Goal: Transaction & Acquisition: Obtain resource

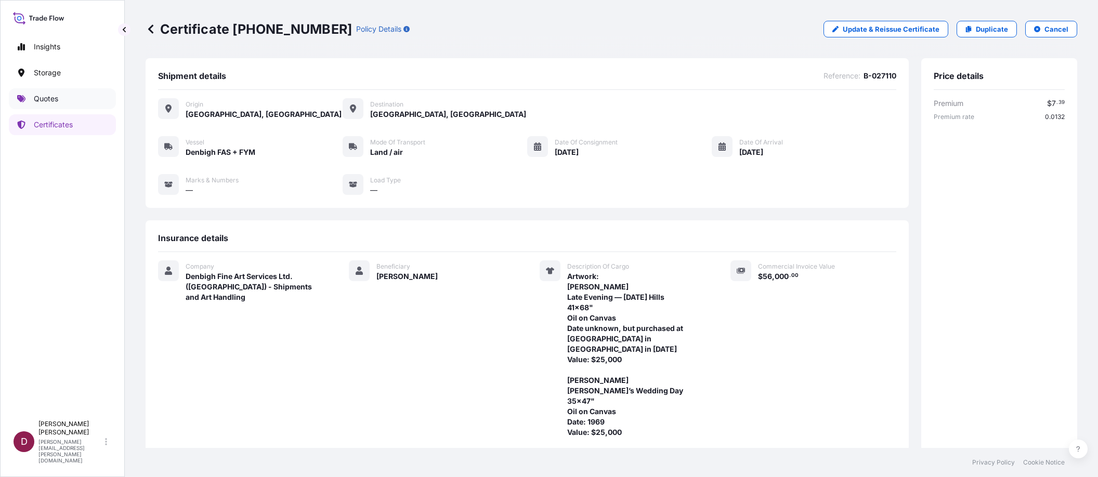
click at [58, 100] on link "Quotes" at bounding box center [62, 98] width 107 height 21
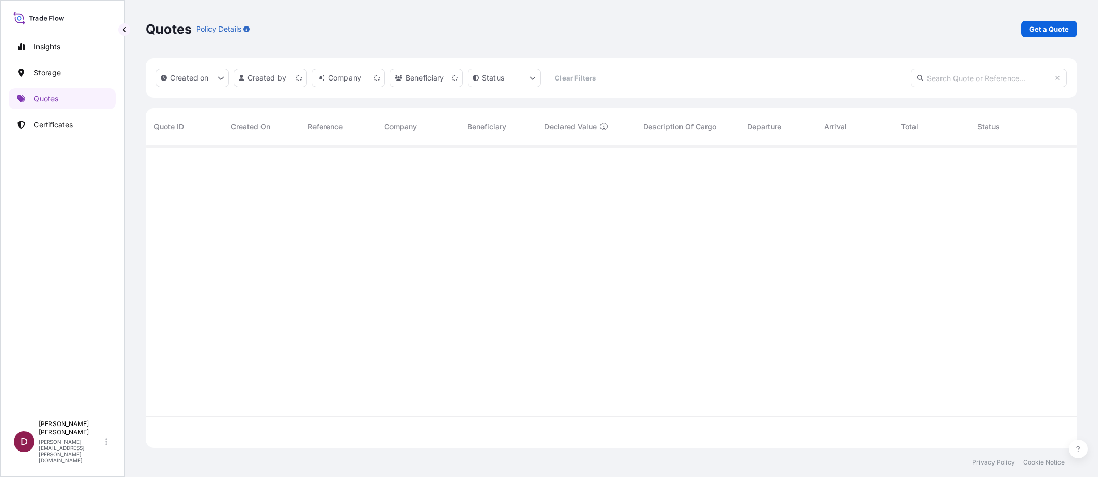
scroll to position [300, 923]
click at [1038, 30] on p "Get a Quote" at bounding box center [1049, 29] width 40 height 10
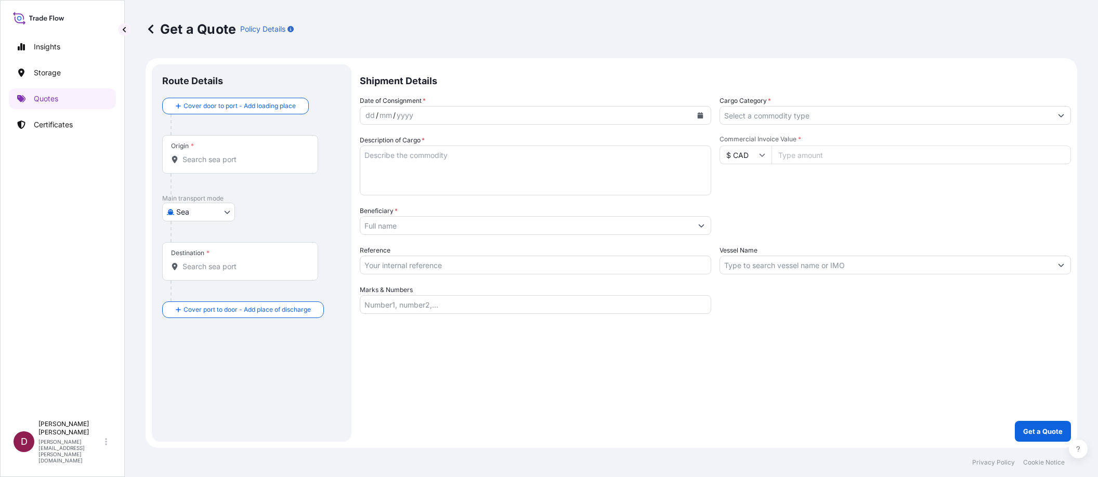
click at [198, 214] on body "Insights Storage Quotes Certificates D [PERSON_NAME] [PERSON_NAME][EMAIL_ADDRES…" at bounding box center [549, 238] width 1098 height 477
click at [193, 314] on span "Land / Air" at bounding box center [198, 313] width 33 height 10
select select "Land / Air"
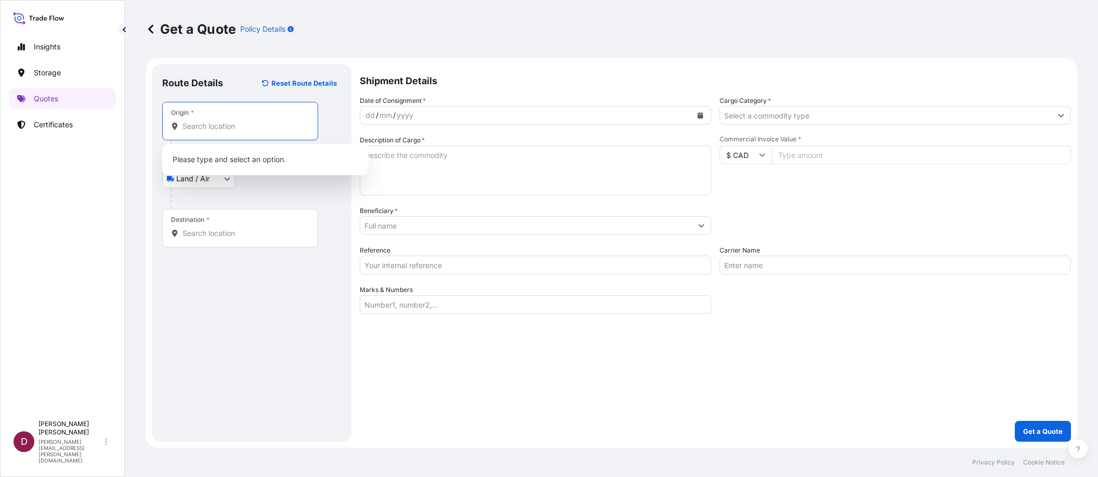
click at [203, 123] on input "Origin *" at bounding box center [243, 126] width 123 height 10
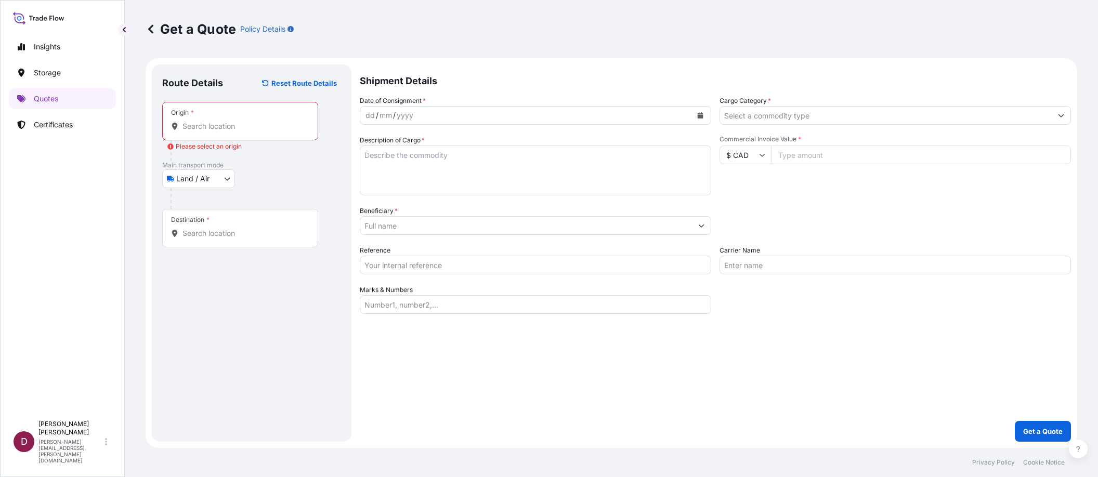
click at [235, 409] on div "Route Details Reset Route Details Place of loading Road / Inland Road / Inland …" at bounding box center [251, 253] width 179 height 357
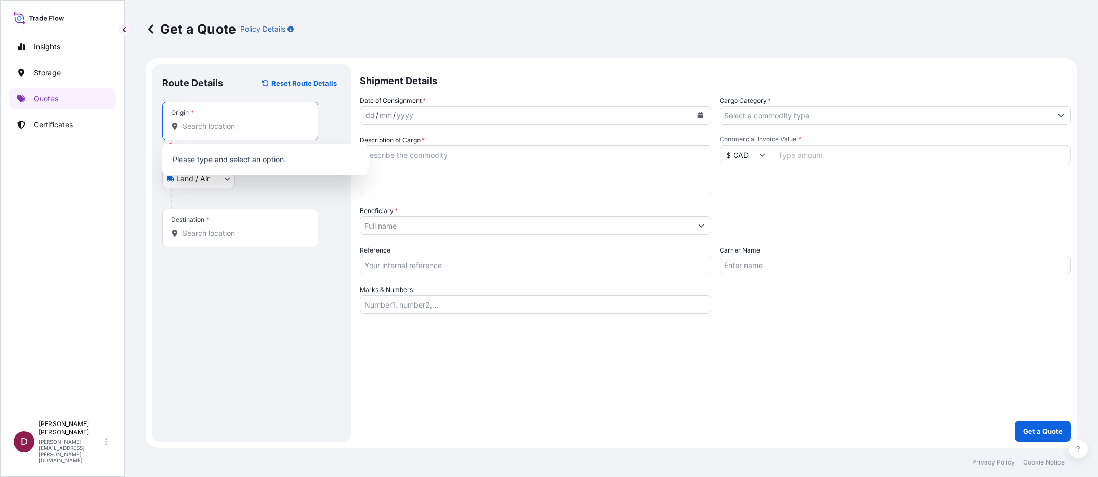
paste input "[STREET_ADDRESS][PERSON_NAME]"
click at [243, 187] on div "Land / Air Sea Art Handling Courier Taxi or Company Car Land / Air Air" at bounding box center [251, 178] width 179 height 19
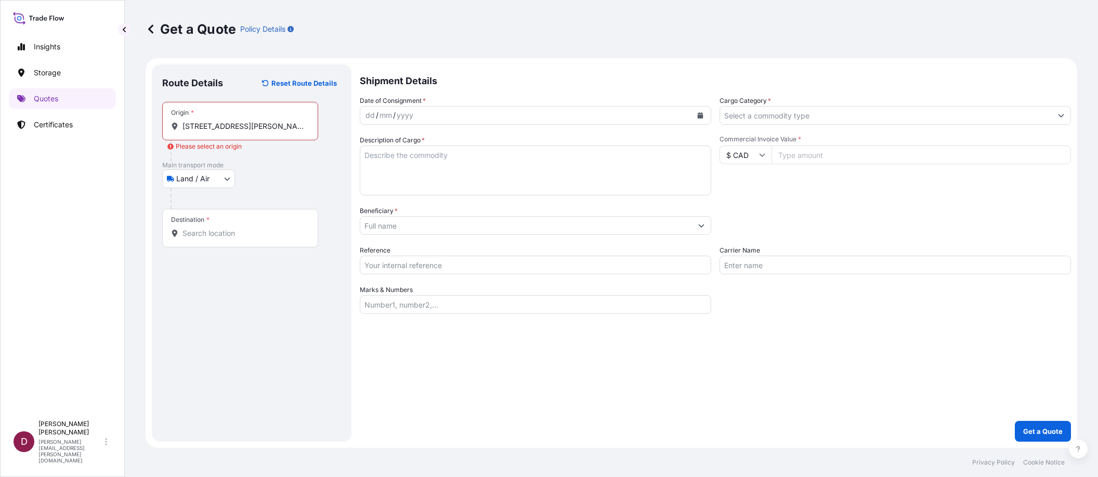
click at [228, 122] on input "[STREET_ADDRESS][PERSON_NAME]" at bounding box center [243, 126] width 123 height 10
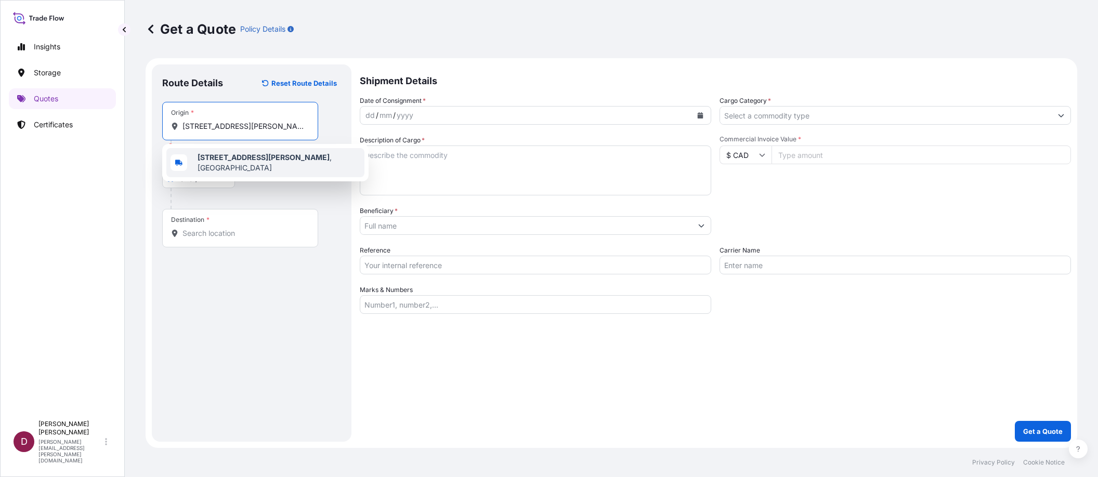
click at [215, 153] on span "[STREET_ADDRESS][PERSON_NAME]" at bounding box center [279, 162] width 163 height 21
type input "[STREET_ADDRESS][PERSON_NAME]"
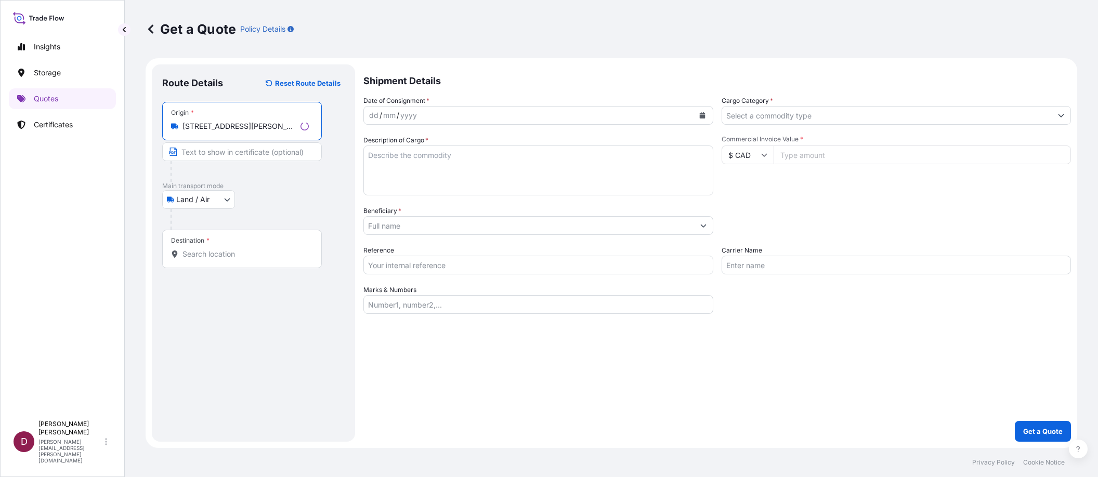
click at [197, 148] on input "Text to appear on certificate" at bounding box center [242, 151] width 160 height 19
type input "[PERSON_NAME]"
click at [205, 255] on input "Destination *" at bounding box center [243, 254] width 123 height 10
type input "[STREET_ADDRESS]"
click at [198, 278] on input "Text to appear on certificate" at bounding box center [240, 279] width 156 height 19
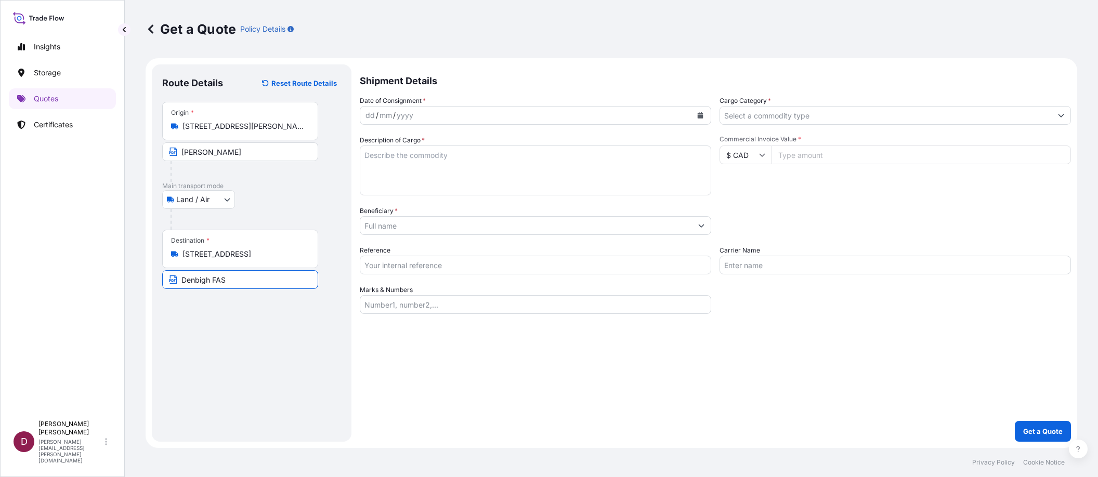
type input "Denbigh FAS"
click at [277, 342] on div "Route Details Reset Route Details Place of loading Road / [GEOGRAPHIC_DATA] / I…" at bounding box center [251, 253] width 179 height 357
click at [519, 114] on div "dd / mm / yyyy" at bounding box center [526, 115] width 332 height 19
click at [699, 115] on icon "Calendar" at bounding box center [701, 115] width 6 height 6
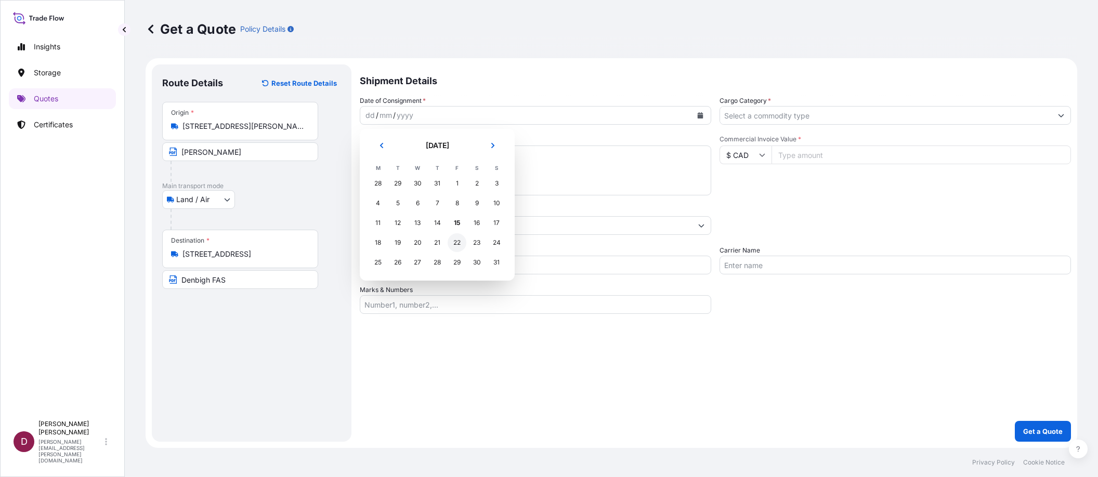
click at [454, 239] on div "22" at bounding box center [457, 242] width 19 height 19
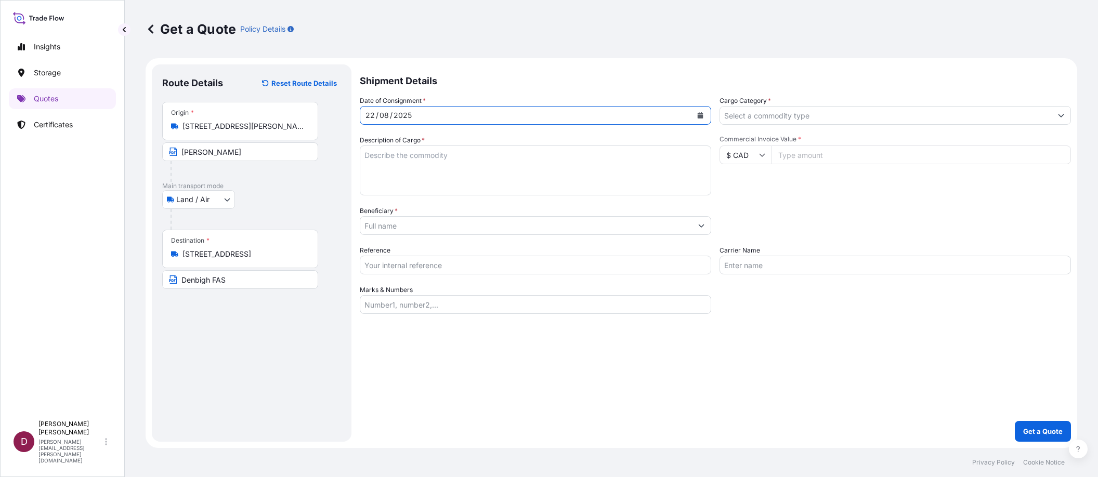
click at [439, 155] on textarea "Description of Cargo *" at bounding box center [535, 171] width 351 height 50
paste textarea "1 [PERSON_NAME] Landscape 11.5 x 15.25 Watercolour on Paper N.D. $22,000 2 [PER…"
click at [377, 180] on textarea "1 [PERSON_NAME] Landscape 11.5 x 15.25 Watercolour on Paper N.D. $22,000 2 [PER…" at bounding box center [535, 171] width 351 height 50
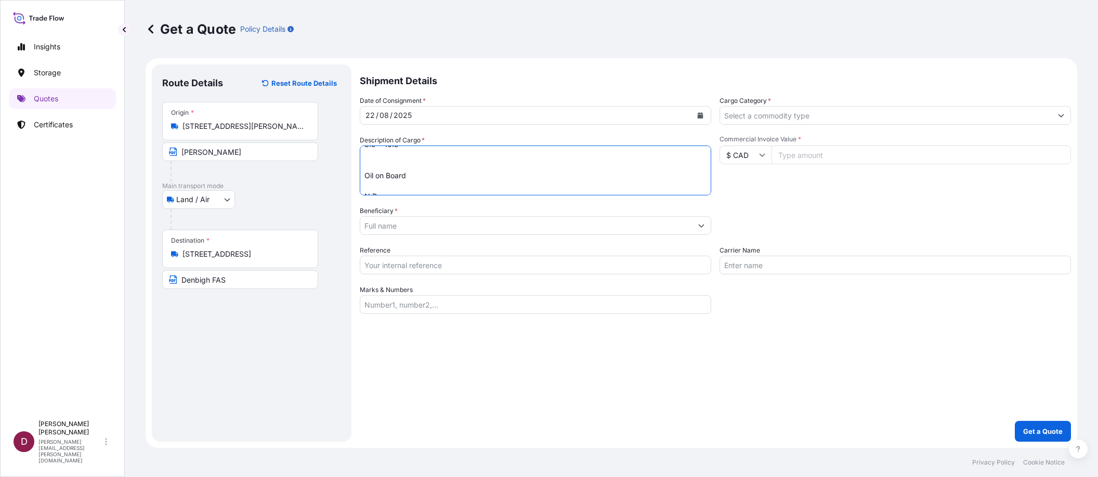
click at [369, 187] on textarea "1 [PERSON_NAME] Landscape 11.5 x 15.25 Watercolour on Paper N.D. $22,000 2 [PER…" at bounding box center [535, 171] width 351 height 50
click at [368, 164] on textarea "1 [PERSON_NAME] Landscape 11.5 x 15.25 Watercolour on Paper N.D. $22,000 2 [PER…" at bounding box center [535, 171] width 351 height 50
click at [370, 171] on textarea "1 [PERSON_NAME] Landscape 11.5 x 15.25 Watercolour on Paper N.D. $22,000 2 [PER…" at bounding box center [535, 171] width 351 height 50
click at [371, 184] on textarea "1 [PERSON_NAME] Landscape 11.5 x 15.25 Watercolour on Paper N.D. $22,000 2 [PER…" at bounding box center [535, 171] width 351 height 50
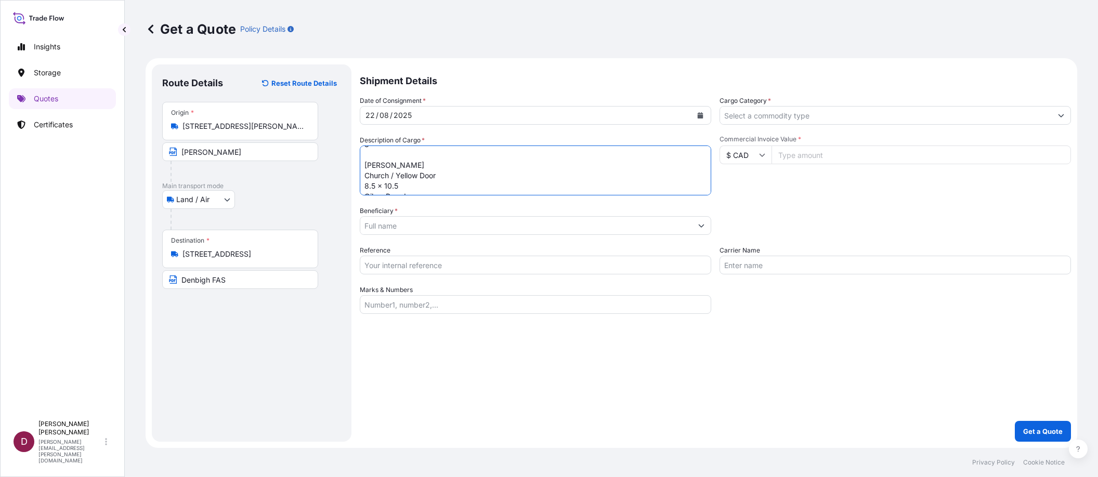
click at [367, 153] on textarea "1 [PERSON_NAME] Landscape 11.5 x 15.25 Watercolour on Paper N.D. $22,000 2 [PER…" at bounding box center [535, 171] width 351 height 50
click at [377, 180] on textarea "1 [PERSON_NAME] Landscape 11.5 x 15.25 Watercolour on Paper N.D. $22,000 2 [PER…" at bounding box center [535, 171] width 351 height 50
click at [374, 166] on textarea "1 [PERSON_NAME] Landscape 11.5 x 15.25 Watercolour on Paper N.D. $22,000 2 [PER…" at bounding box center [535, 171] width 351 height 50
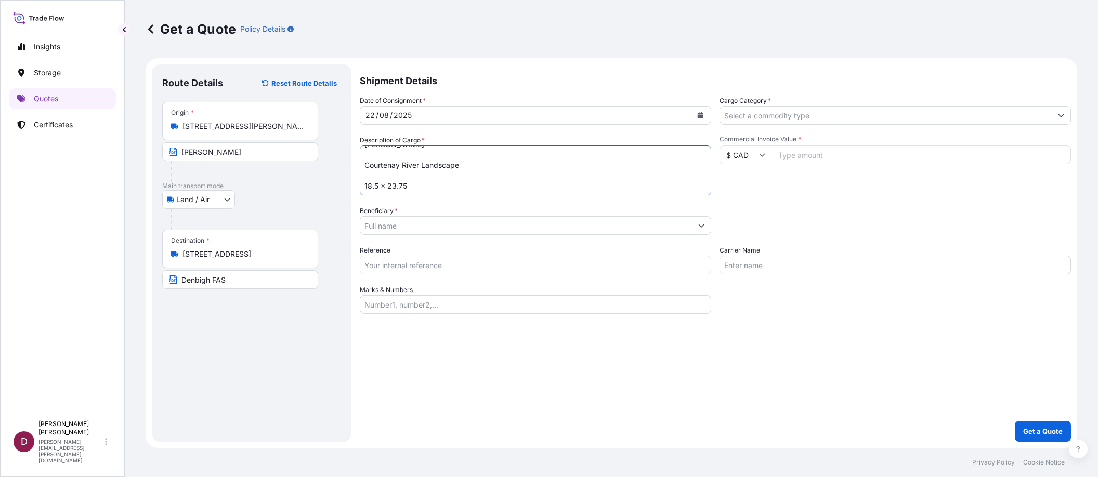
click at [370, 177] on textarea "1 [PERSON_NAME] Landscape 11.5 x 15.25 Watercolour on Paper N.D. $22,000 2 [PER…" at bounding box center [535, 171] width 351 height 50
click at [370, 184] on textarea "1 [PERSON_NAME] Landscape 11.5 x 15.25 Watercolour on Paper N.D. $22,000 2 [PER…" at bounding box center [535, 171] width 351 height 50
click at [372, 159] on textarea "1 [PERSON_NAME] Landscape 11.5 x 15.25 Watercolour on Paper N.D. $22,000 2 [PER…" at bounding box center [535, 171] width 351 height 50
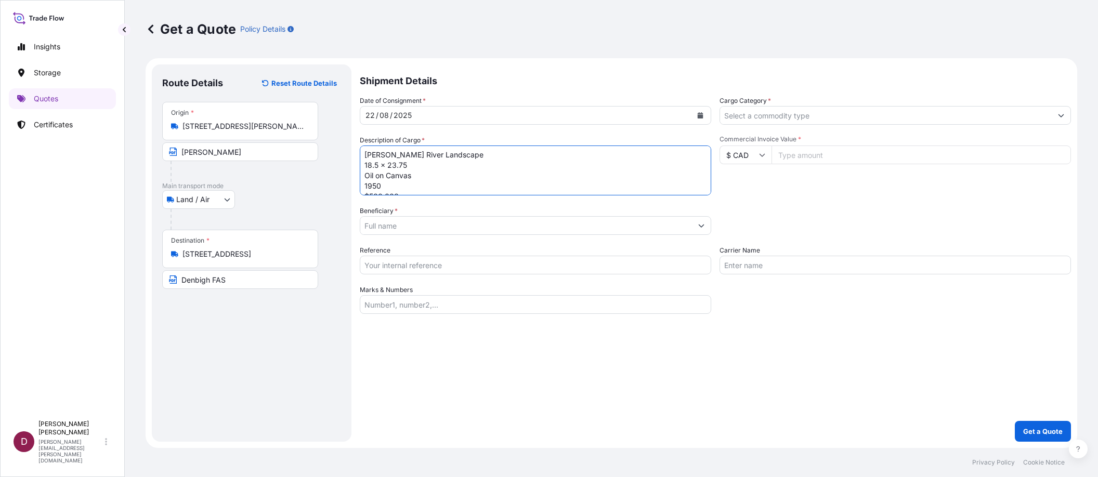
click at [364, 156] on textarea "1 [PERSON_NAME] Landscape 11.5 x 15.25 Watercolour on Paper N.D. $22,000 2 [PER…" at bounding box center [535, 171] width 351 height 50
click at [376, 187] on textarea "1 [PERSON_NAME] Landscape 11.5 x 15.25 Watercolour on Paper N.D. $22,000 [PERSO…" at bounding box center [535, 171] width 351 height 50
click at [374, 163] on textarea "1 [PERSON_NAME] Landscape 11.5 x 15.25 Watercolour on Paper N.D. $22,000 [PERSO…" at bounding box center [535, 171] width 351 height 50
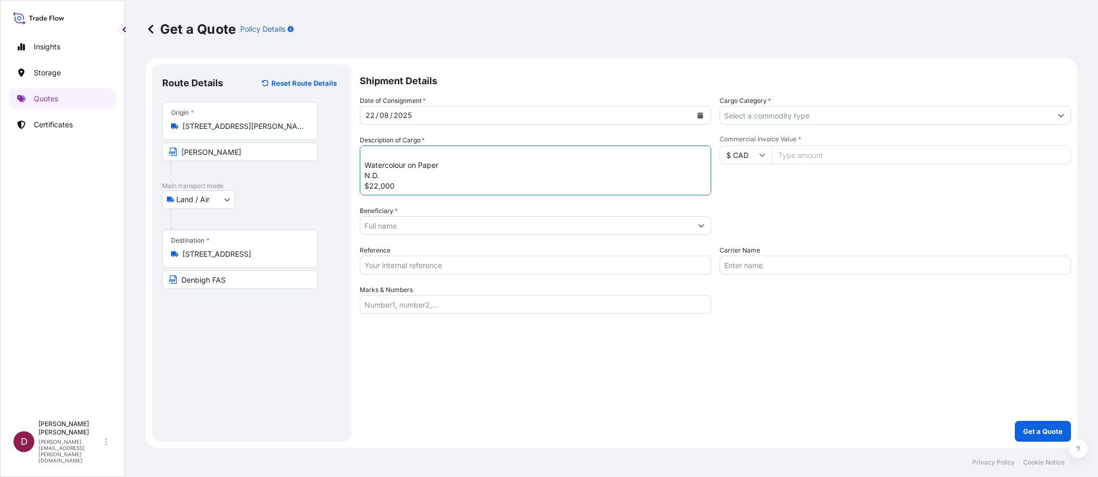
click at [373, 156] on textarea "1 [PERSON_NAME] Landscape 11.5 x 15.25 Watercolour on Paper N.D. $22,000 [PERSO…" at bounding box center [535, 171] width 351 height 50
click at [375, 176] on textarea "1 [PERSON_NAME] Landscape 11.5 x 15.25 Watercolour on Paper N.D. $22,000 [PERSO…" at bounding box center [535, 171] width 351 height 50
click at [375, 185] on textarea "1 [PERSON_NAME] Landscape 11.5 x 15.25 Watercolour on Paper N.D. $22,000 [PERSO…" at bounding box center [535, 171] width 351 height 50
click at [375, 156] on textarea "1 [PERSON_NAME] Landscape 11.5 x 15.25 Watercolour on Paper N.D. $22,000 [PERSO…" at bounding box center [535, 171] width 351 height 50
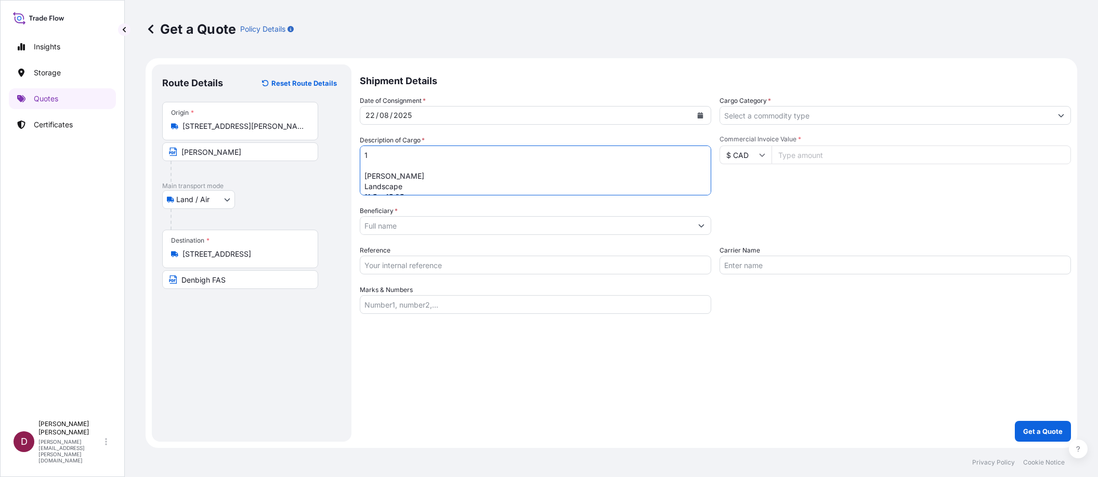
scroll to position [0, 0]
click at [364, 163] on textarea "[PERSON_NAME] Landscape 11.5 x 15.25 Watercolour on Paper N.D. $22,000 [PERSON_…" at bounding box center [535, 171] width 351 height 50
drag, startPoint x: 523, startPoint y: 186, endPoint x: 489, endPoint y: 187, distance: 34.3
click at [489, 187] on textarea "[PERSON_NAME] Landscape 11.5 x 15.25 Watercolour on Paper N.D. $22,000 [PERSON_…" at bounding box center [535, 171] width 351 height 50
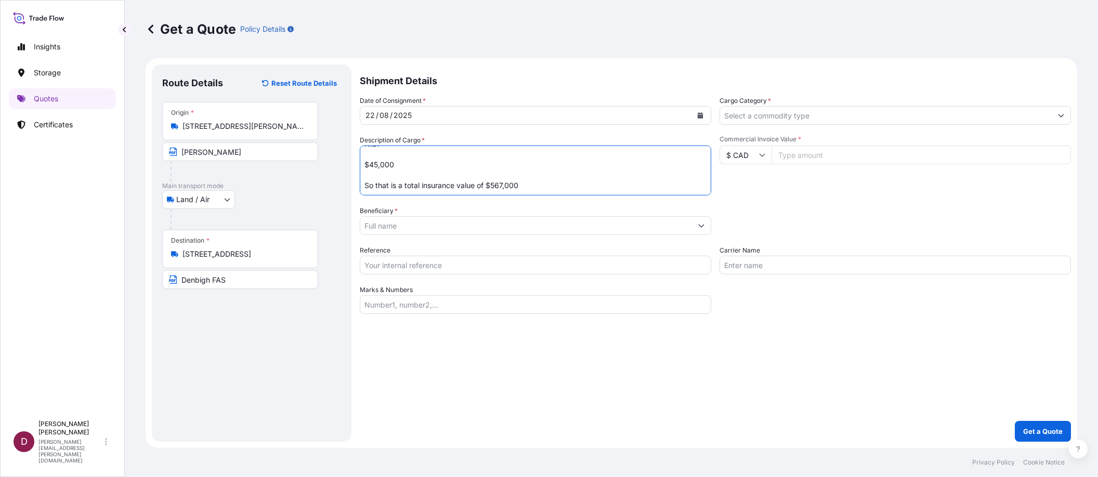
type textarea "[PERSON_NAME] Landscape 11.5 x 15.25 Watercolour on Paper N.D. $22,000 [PERSON_…"
click at [807, 155] on input "Commercial Invoice Value *" at bounding box center [920, 155] width 299 height 19
paste input "567000"
type input "567000"
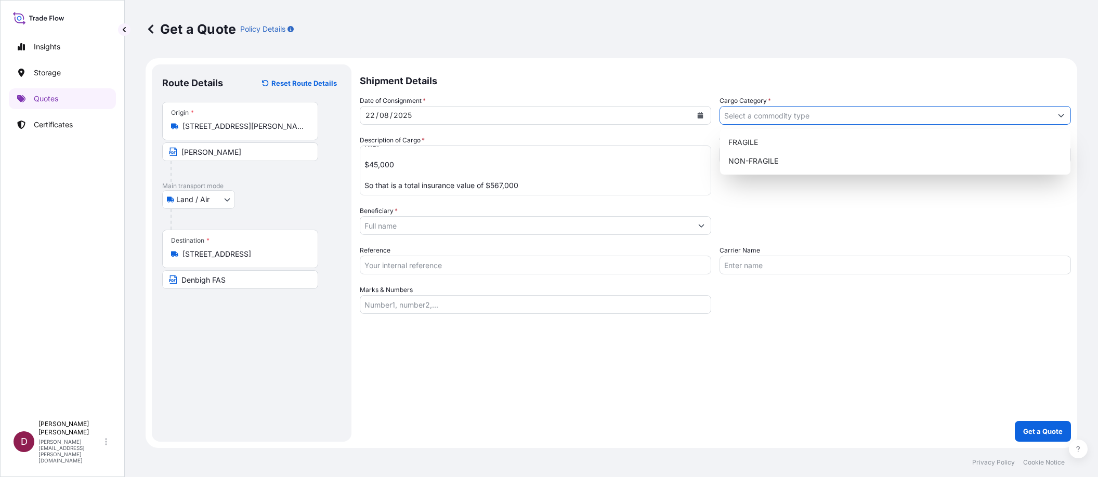
click at [751, 119] on input "Cargo Category *" at bounding box center [886, 115] width 332 height 19
click at [744, 161] on div "NON-FRAGILE" at bounding box center [895, 161] width 343 height 19
type input "NON-FRAGILE"
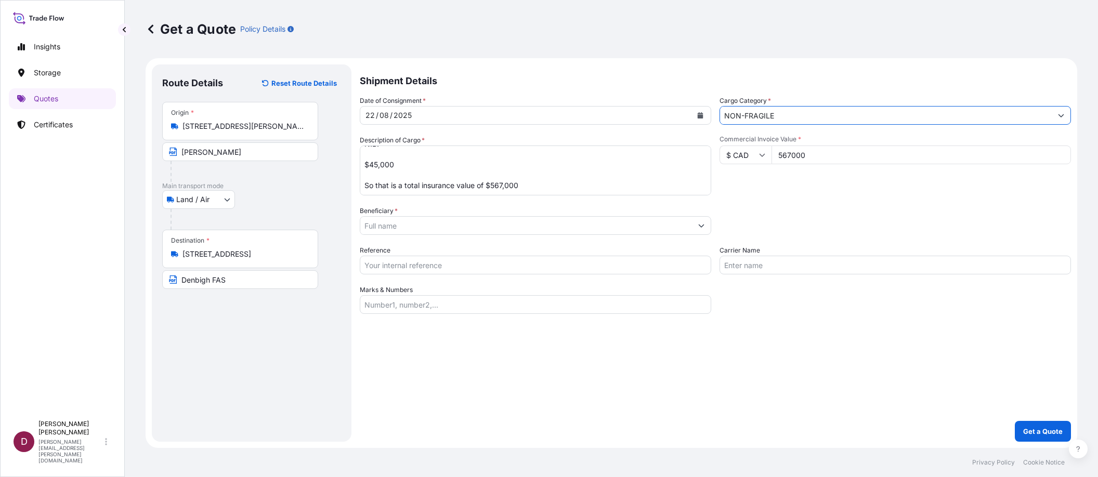
click at [429, 226] on input "Beneficiary *" at bounding box center [526, 225] width 332 height 19
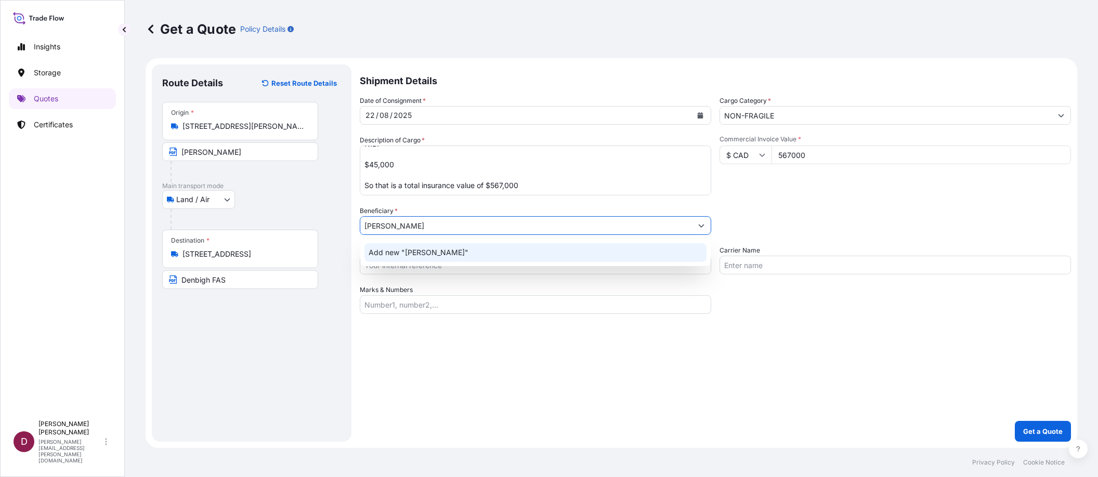
click at [451, 255] on div "Add new "[PERSON_NAME]"" at bounding box center [535, 252] width 343 height 19
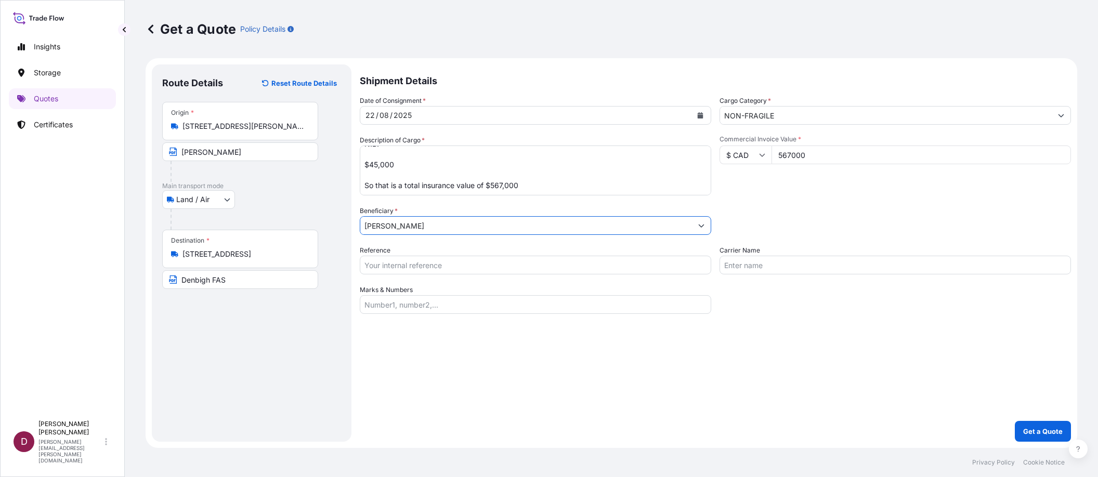
type input "[PERSON_NAME]"
click at [760, 267] on input "Carrier Name" at bounding box center [894, 265] width 351 height 19
type input "Denbigh FAS"
click at [645, 365] on div "Shipment Details Date of Consignment * [DATE] Cargo Category * NON-FRAGILE Desc…" at bounding box center [715, 252] width 711 height 377
click at [411, 257] on input "Reference" at bounding box center [535, 265] width 351 height 19
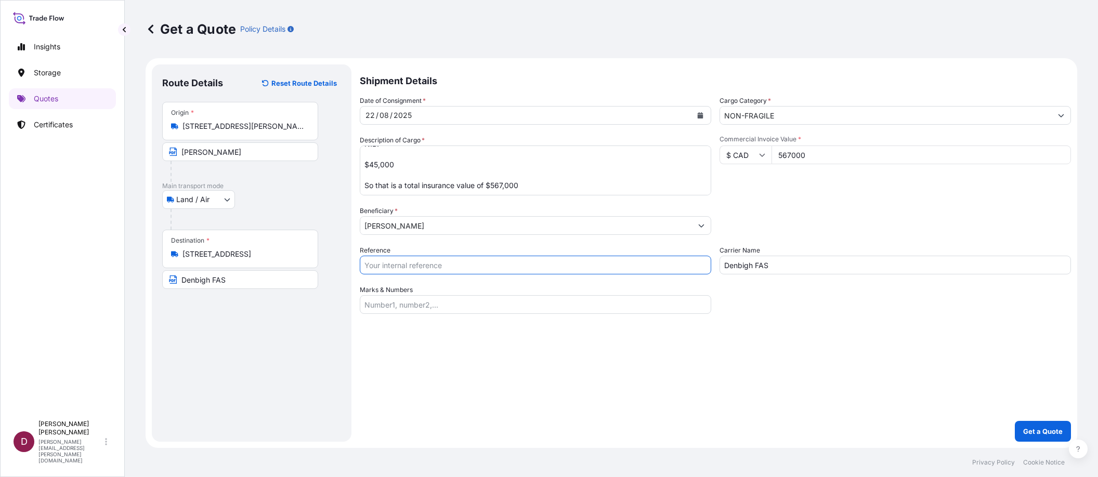
paste input "B-027252"
type input "B-027252"
click at [420, 228] on input "[PERSON_NAME]" at bounding box center [526, 225] width 332 height 19
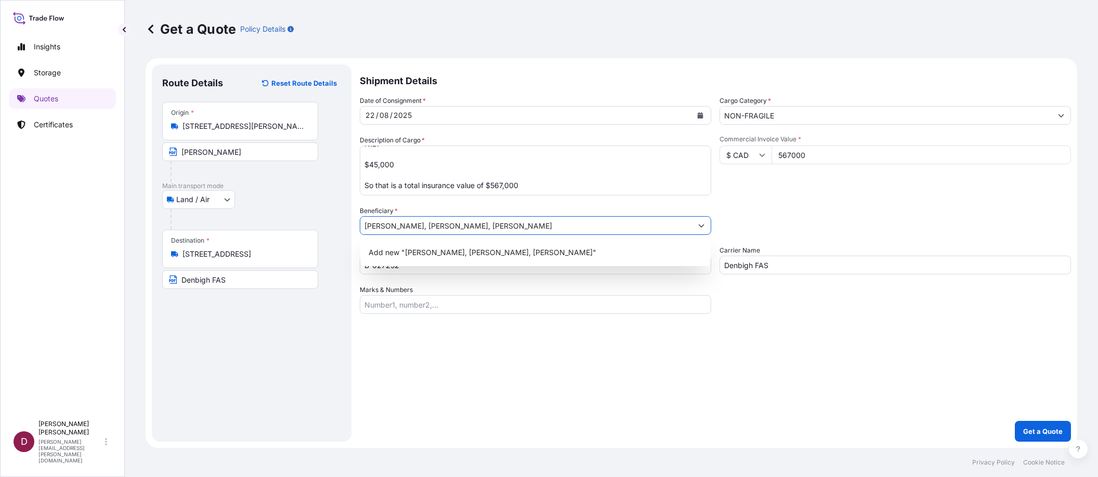
type input "[PERSON_NAME], [PERSON_NAME], [PERSON_NAME]"
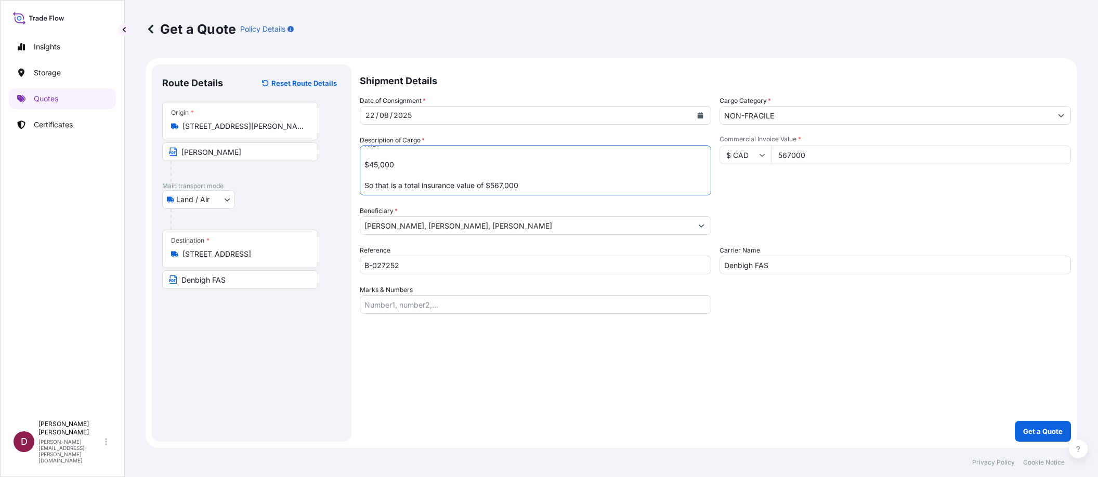
drag, startPoint x: 525, startPoint y: 184, endPoint x: 369, endPoint y: 181, distance: 156.0
click at [368, 182] on textarea "[PERSON_NAME] Landscape 11.5 x 15.25 Watercolour on Paper N.D. $22,000 [PERSON_…" at bounding box center [535, 171] width 351 height 50
click at [531, 185] on textarea "[PERSON_NAME] Landscape 11.5 x 15.25 Watercolour on Paper N.D. $22,000 [PERSON_…" at bounding box center [535, 171] width 351 height 50
paste textarea "10 or 11 paintings which I will ask you to transport and then store securely in…"
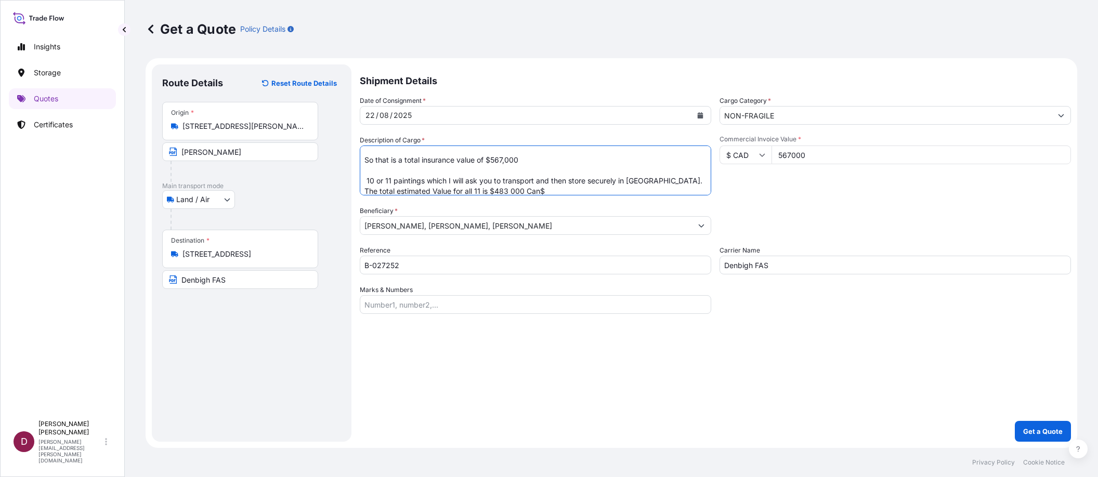
scroll to position [224, 0]
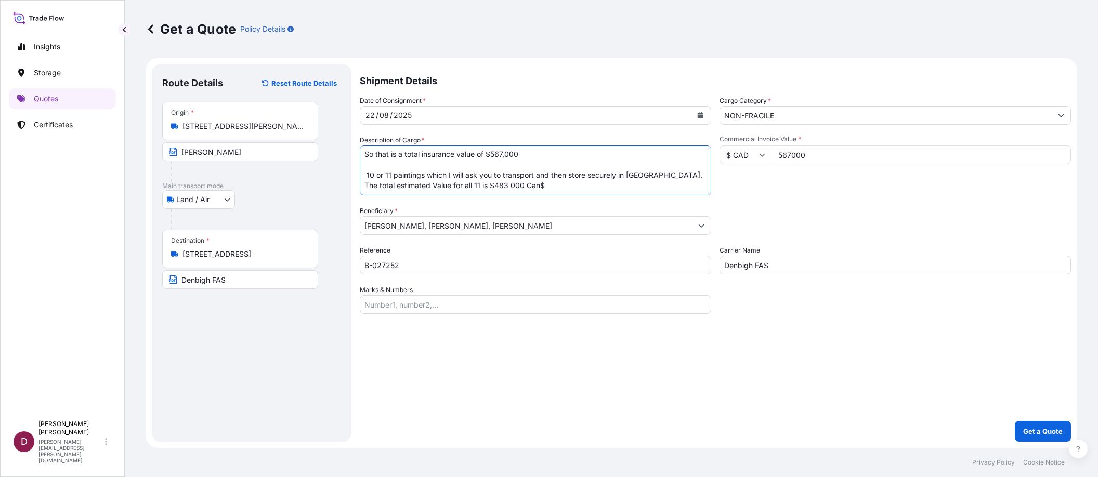
click at [375, 168] on textarea "[PERSON_NAME] Landscape 11.5 x 15.25 Watercolour on Paper N.D. $22,000 [PERSON_…" at bounding box center [535, 171] width 351 height 50
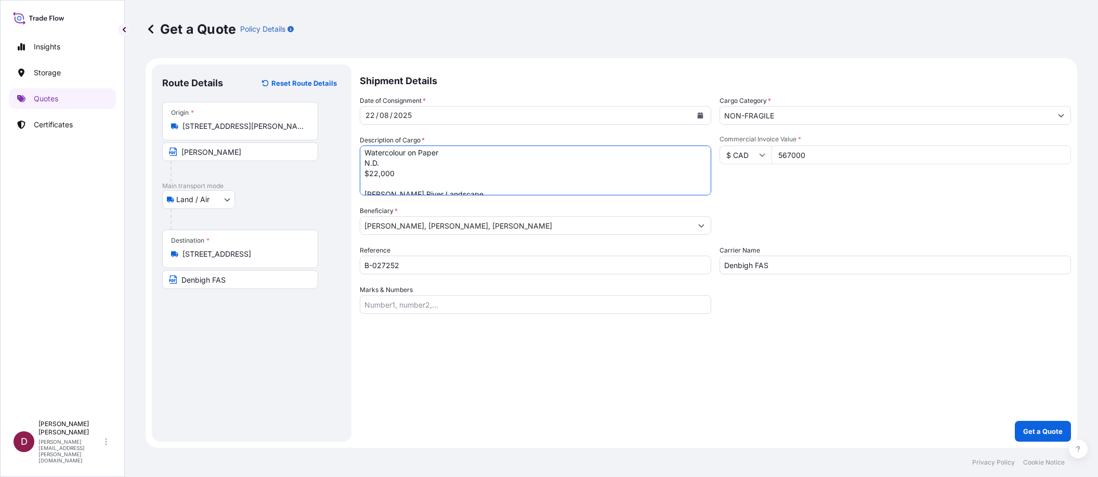
scroll to position [0, 0]
click at [365, 156] on textarea "[PERSON_NAME] Landscape 11.5 x 15.25 Watercolour on Paper N.D. $22,000 [PERSON_…" at bounding box center [535, 171] width 351 height 50
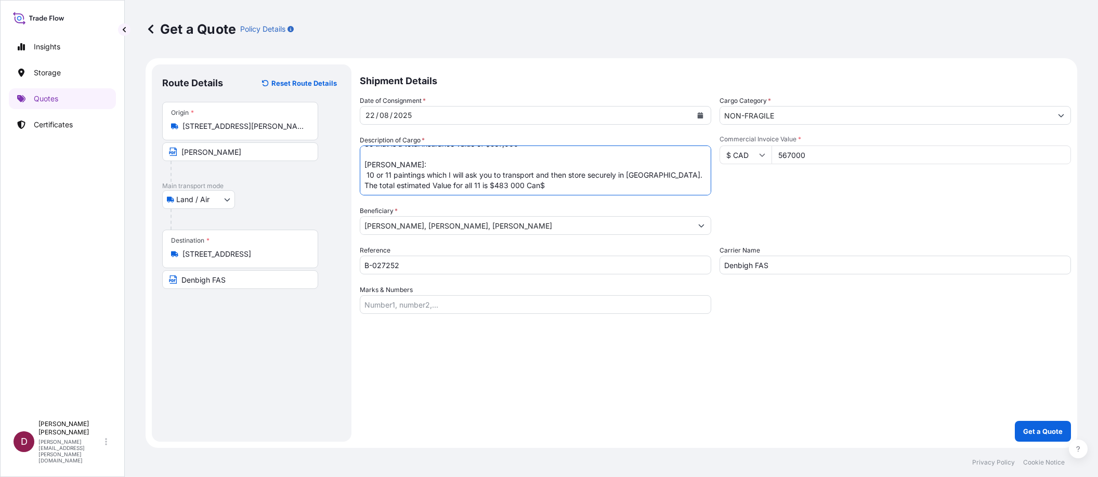
click at [546, 184] on textarea "[PERSON_NAME]: [PERSON_NAME] Landscape 11.5 x 15.25 Watercolour on Paper N.D. $…" at bounding box center [535, 171] width 351 height 50
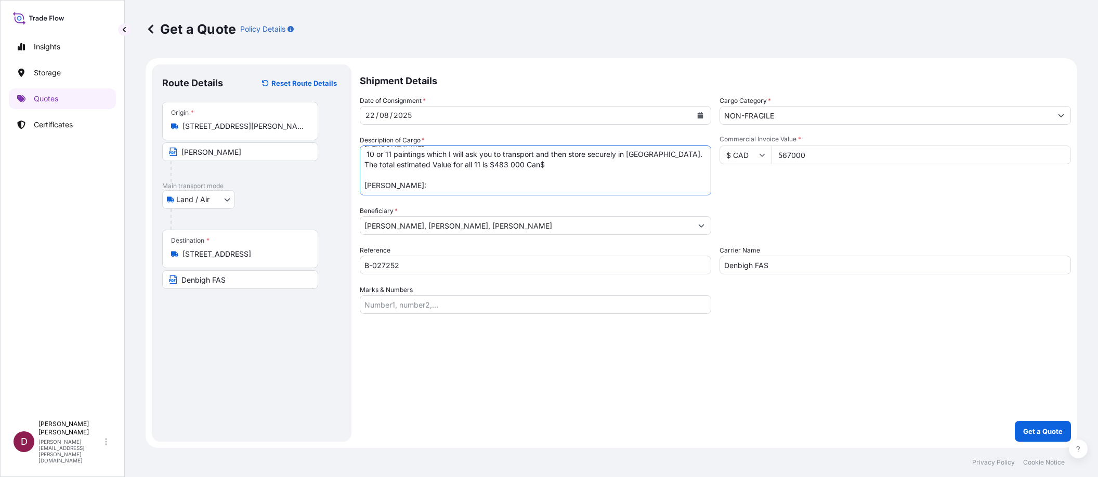
paste textarea "31 pieces of art to be collected (if my father wants to keep a few he may do so…"
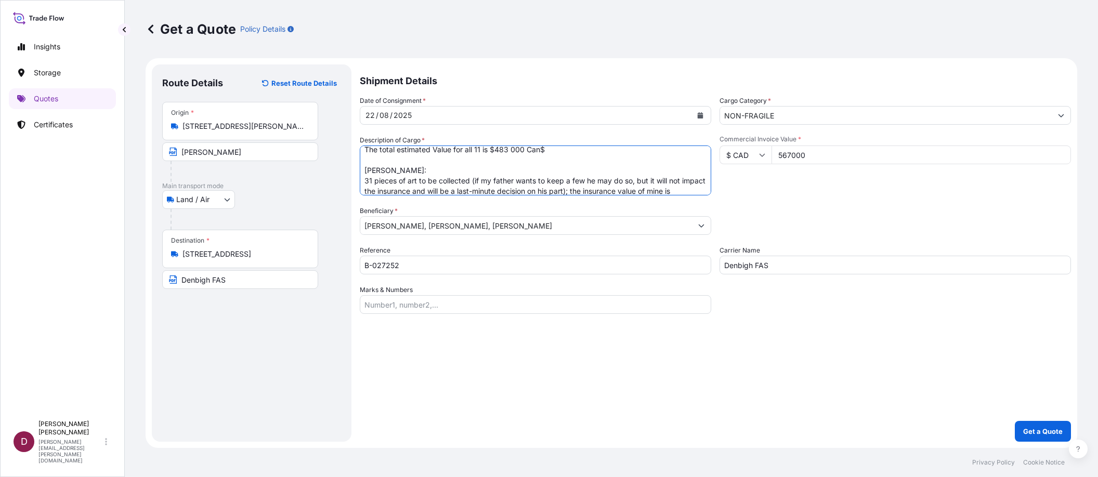
scroll to position [297, 0]
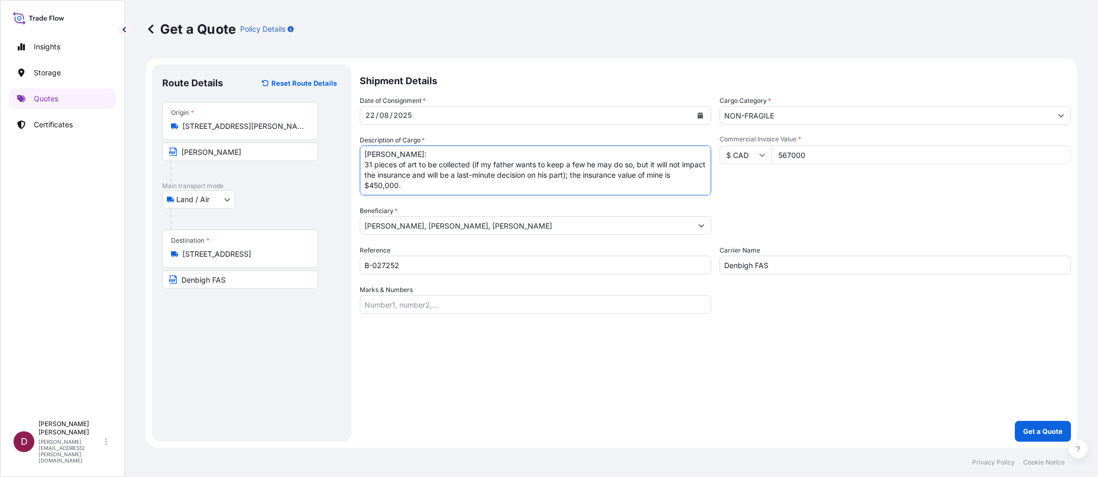
drag, startPoint x: 472, startPoint y: 170, endPoint x: 594, endPoint y: 179, distance: 122.5
click at [594, 179] on textarea "[PERSON_NAME]: [PERSON_NAME] Landscape 11.5 x 15.25 Watercolour on Paper N.D. $…" at bounding box center [535, 171] width 351 height 50
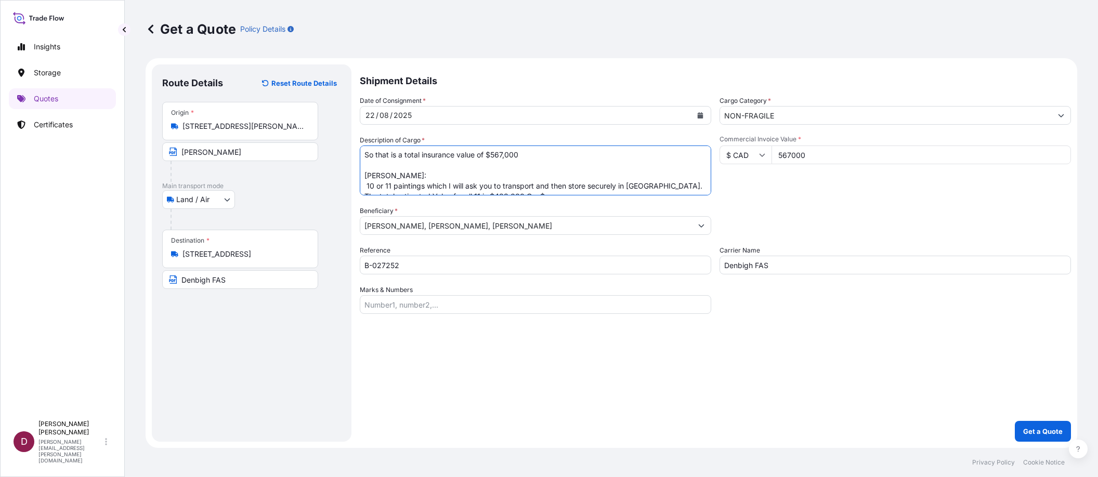
scroll to position [250, 0]
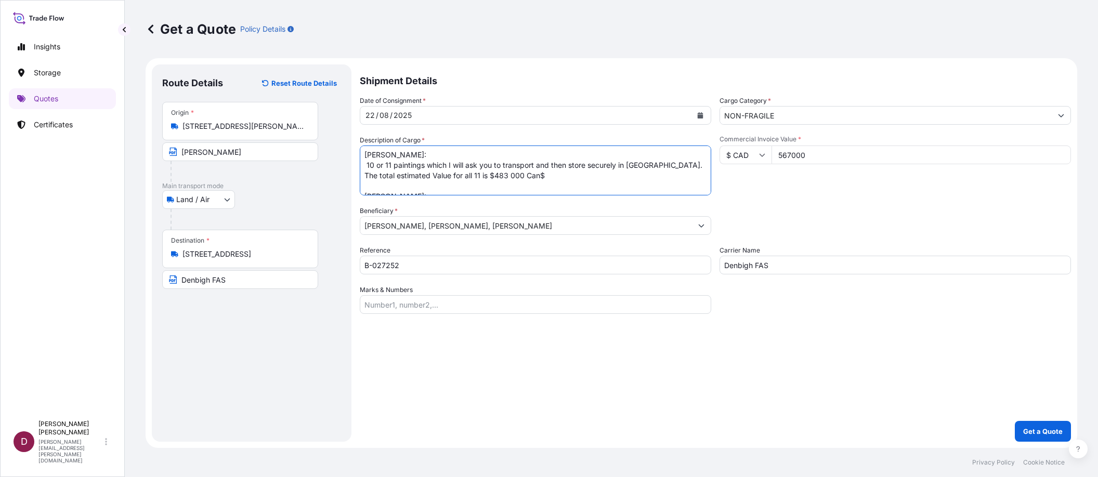
drag, startPoint x: 384, startPoint y: 176, endPoint x: 365, endPoint y: 176, distance: 19.2
click at [365, 176] on textarea "[PERSON_NAME]: [PERSON_NAME] Landscape 11.5 x 15.25 Watercolour on Paper N.D. $…" at bounding box center [535, 171] width 351 height 50
drag, startPoint x: 405, startPoint y: 176, endPoint x: 648, endPoint y: 173, distance: 243.3
click at [648, 173] on textarea "[PERSON_NAME]: [PERSON_NAME] Landscape 11.5 x 15.25 Watercolour on Paper N.D. $…" at bounding box center [535, 171] width 351 height 50
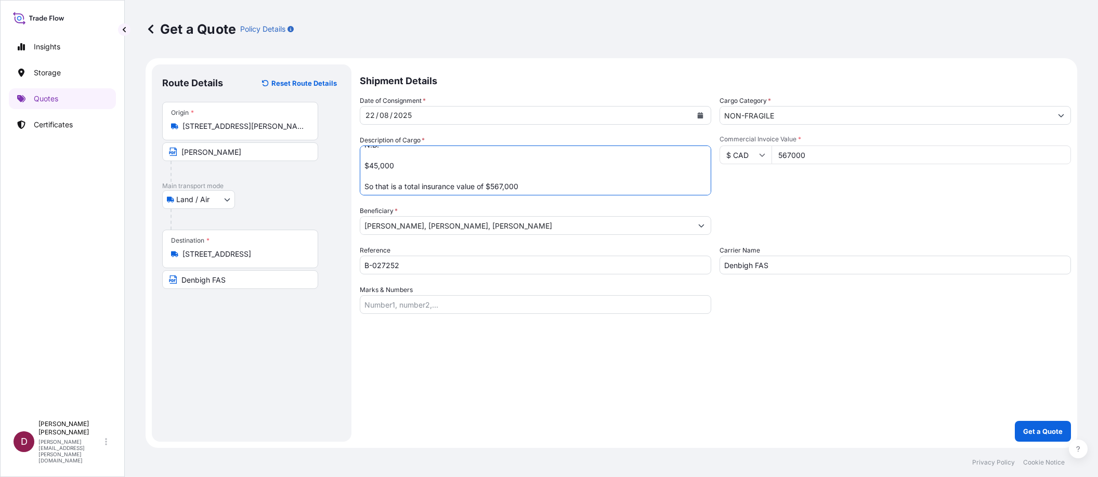
scroll to position [198, 0]
click at [376, 168] on textarea "[PERSON_NAME]: [PERSON_NAME] Landscape 11.5 x 15.25 Watercolour on Paper N.D. $…" at bounding box center [535, 171] width 351 height 50
type textarea "[PERSON_NAME]: [PERSON_NAME] Landscape 11.5 x 15.25 Watercolour on Paper N.D. $…"
drag, startPoint x: 798, startPoint y: 149, endPoint x: 773, endPoint y: 150, distance: 25.5
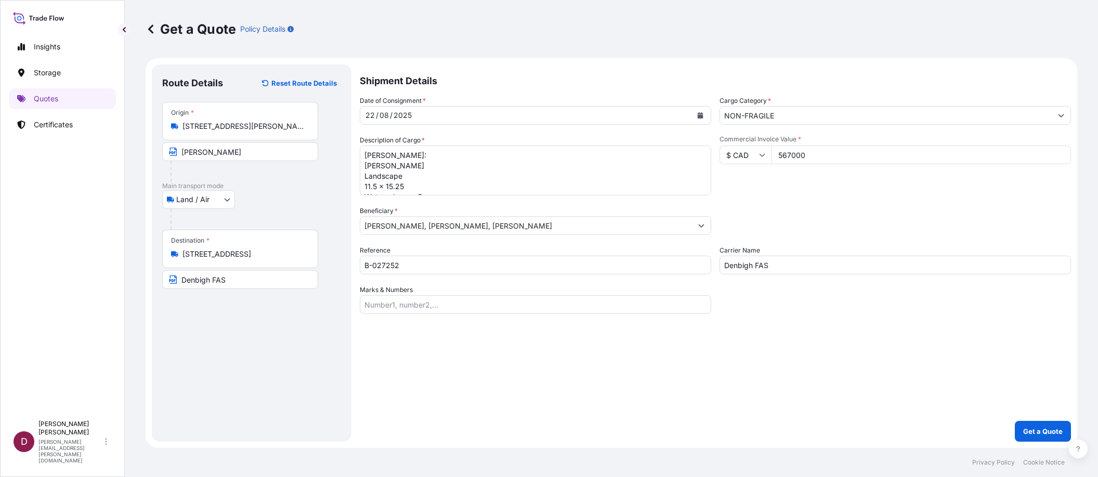
click at [773, 150] on input "567000" at bounding box center [920, 155] width 299 height 19
type input "1500000"
click at [796, 190] on div "Commercial Invoice Value * $ CAD 1500000" at bounding box center [894, 165] width 351 height 60
click at [1027, 430] on p "Get a Quote" at bounding box center [1043, 431] width 40 height 10
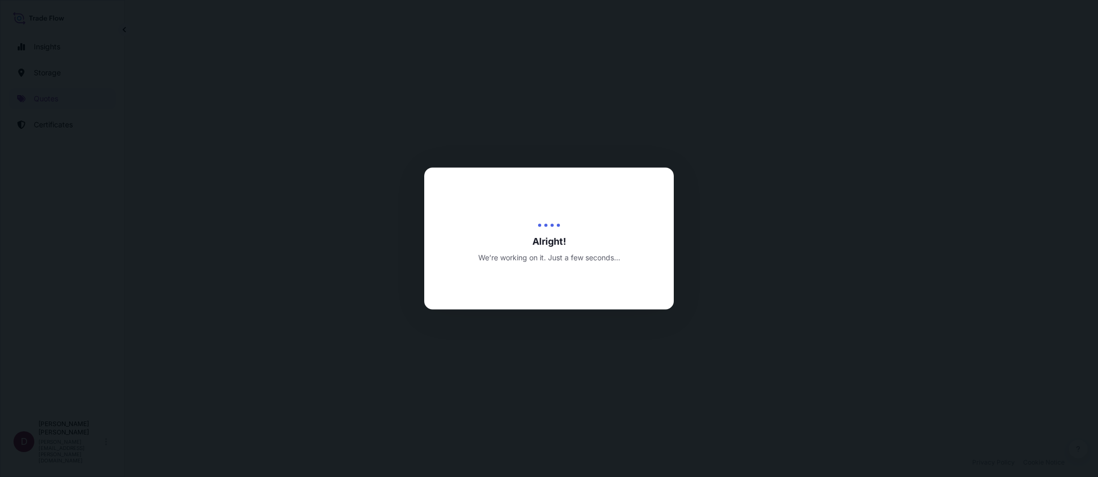
select select "Land / Air"
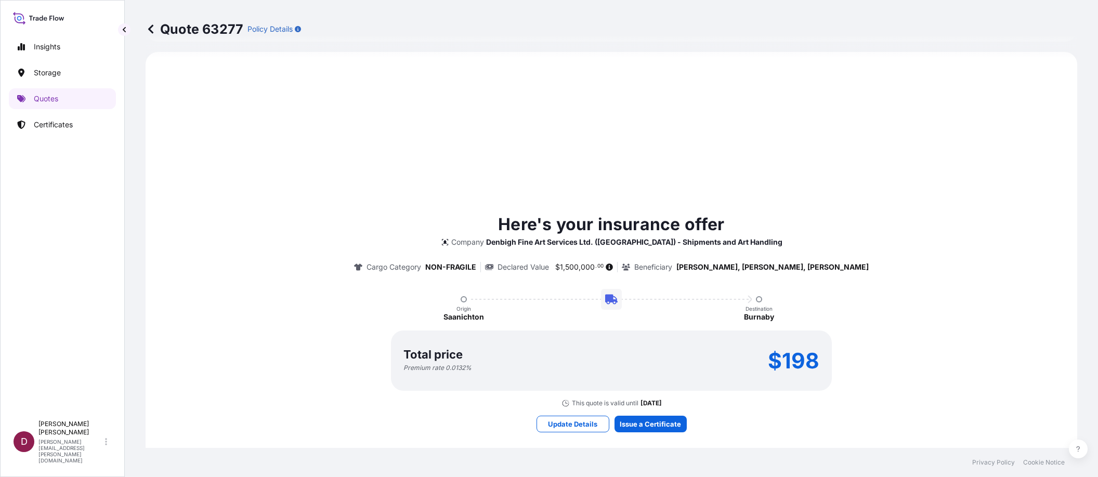
scroll to position [360, 0]
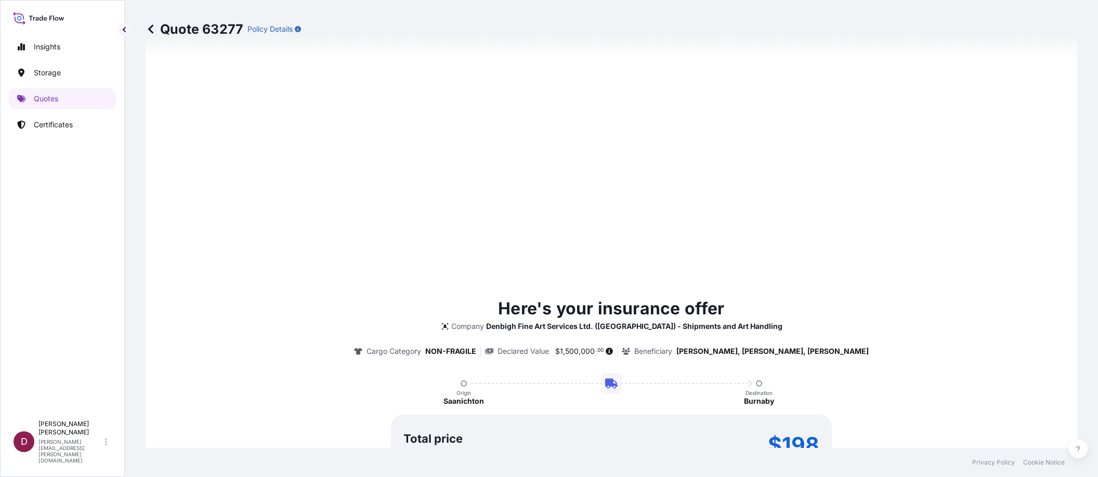
type input "[DATE]"
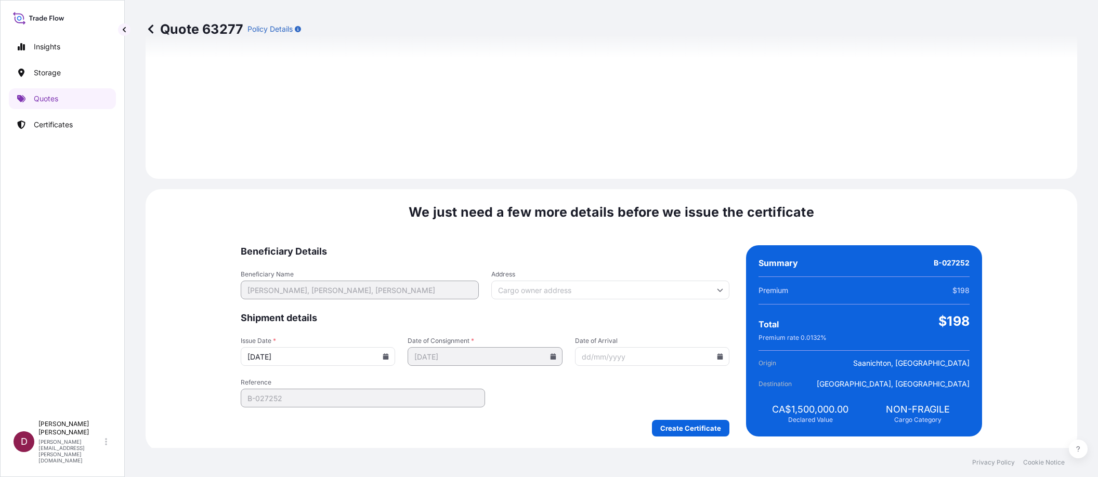
scroll to position [997, 0]
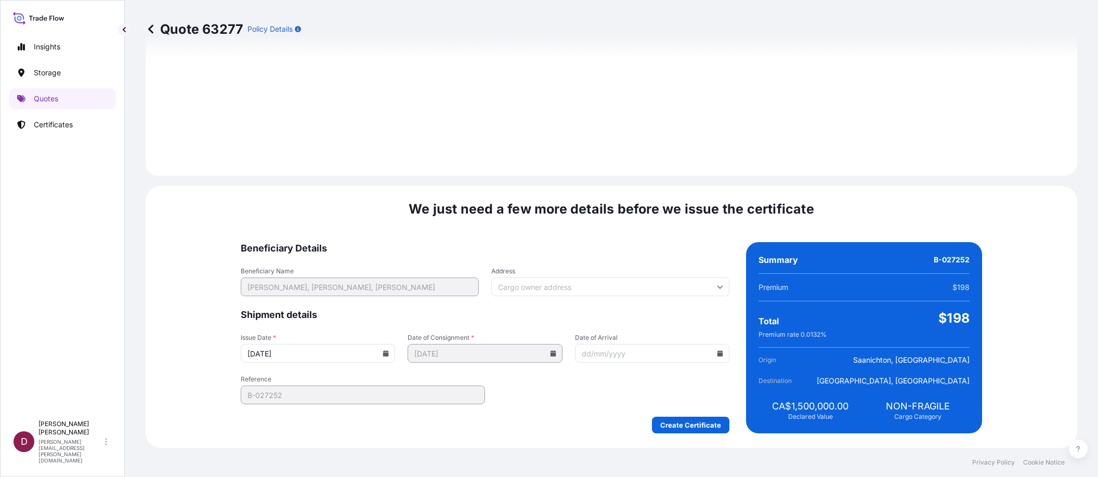
click at [543, 285] on input "Address" at bounding box center [610, 287] width 238 height 19
click at [576, 286] on input "Address" at bounding box center [610, 287] width 238 height 19
paste input "[STREET_ADDRESS][PERSON_NAME]"
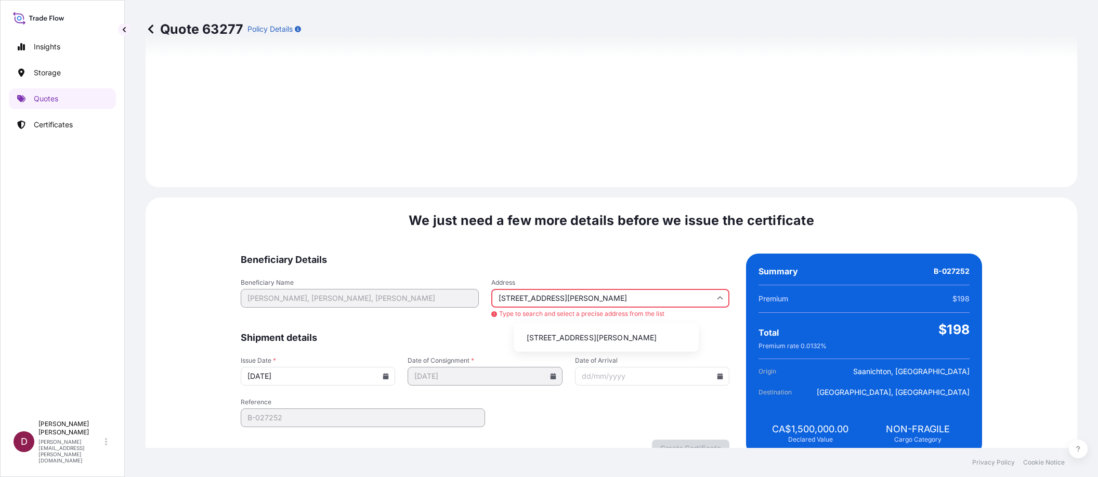
click at [575, 334] on li "[STREET_ADDRESS][PERSON_NAME]" at bounding box center [606, 338] width 176 height 20
type input "[STREET_ADDRESS][PERSON_NAME]"
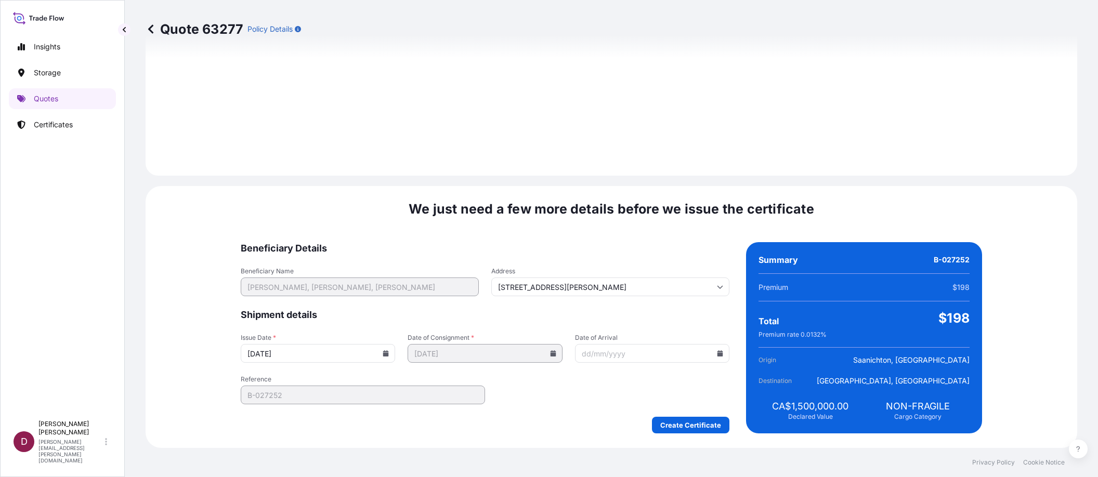
click at [597, 355] on input "Date of Arrival" at bounding box center [652, 353] width 154 height 19
click at [717, 354] on icon at bounding box center [720, 353] width 6 height 6
click at [663, 282] on button "22" at bounding box center [663, 280] width 17 height 17
click at [690, 357] on input "[DATE]" at bounding box center [652, 353] width 154 height 19
click at [717, 351] on icon at bounding box center [720, 353] width 6 height 6
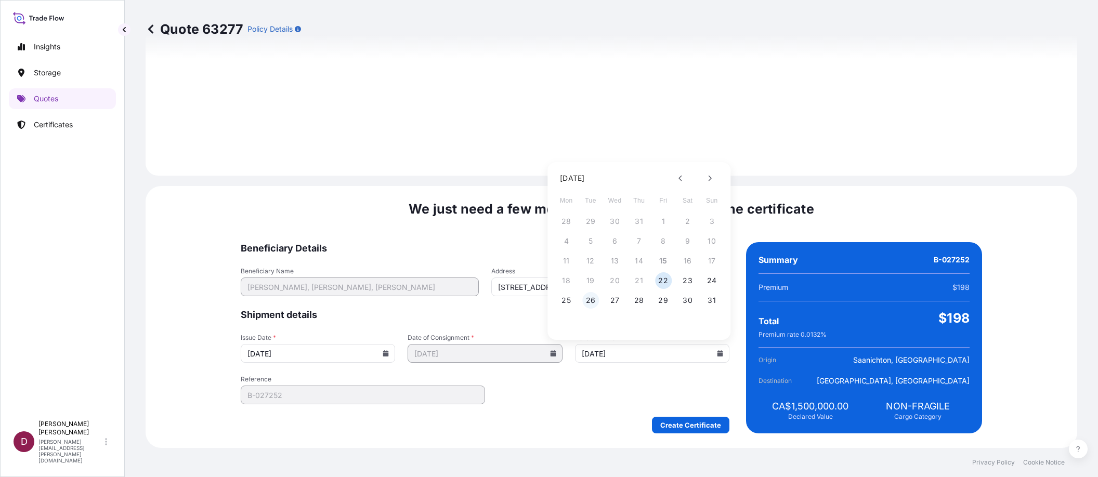
click at [593, 302] on button "26" at bounding box center [590, 300] width 17 height 17
type input "[DATE]"
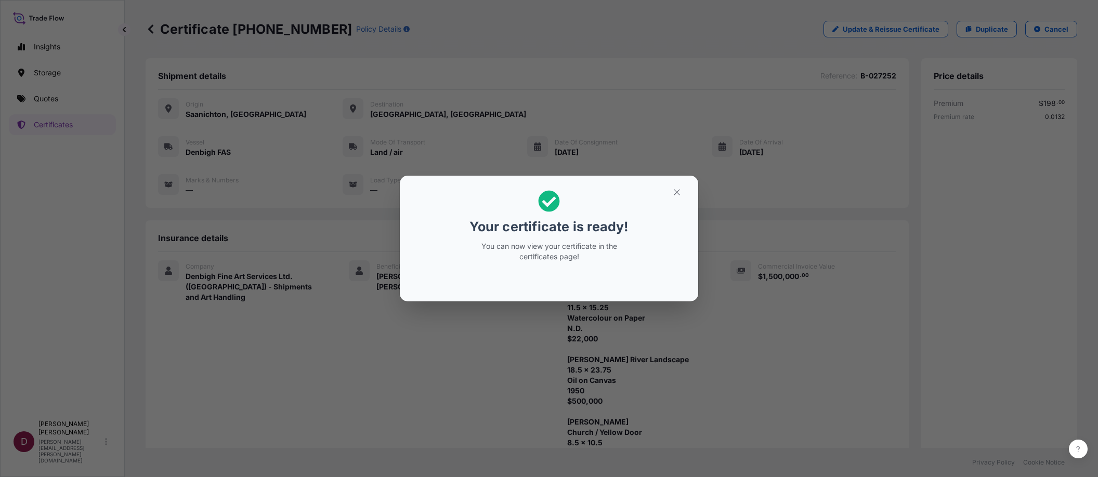
click at [655, 355] on div "Your certificate is ready! You can now view your certificate in the certificate…" at bounding box center [549, 238] width 1098 height 477
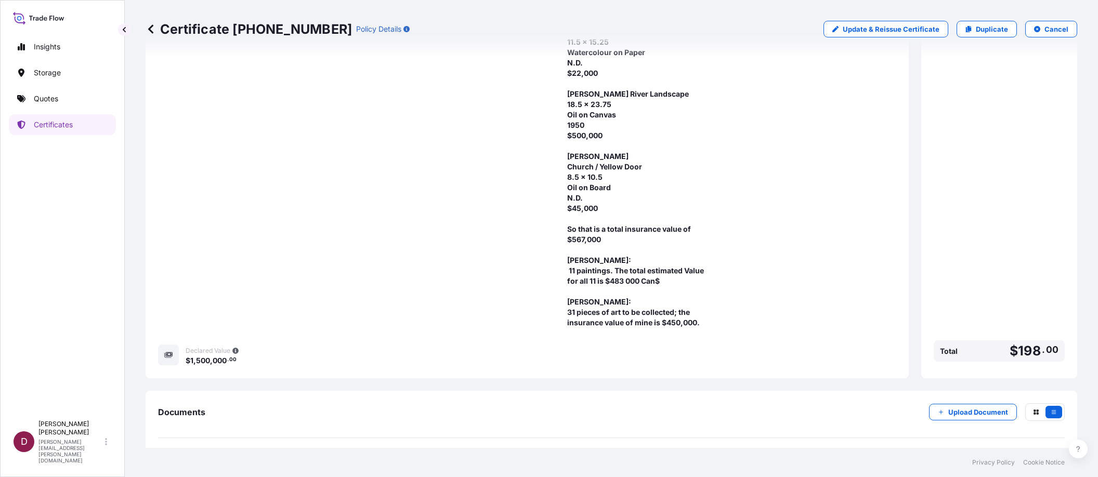
scroll to position [314, 0]
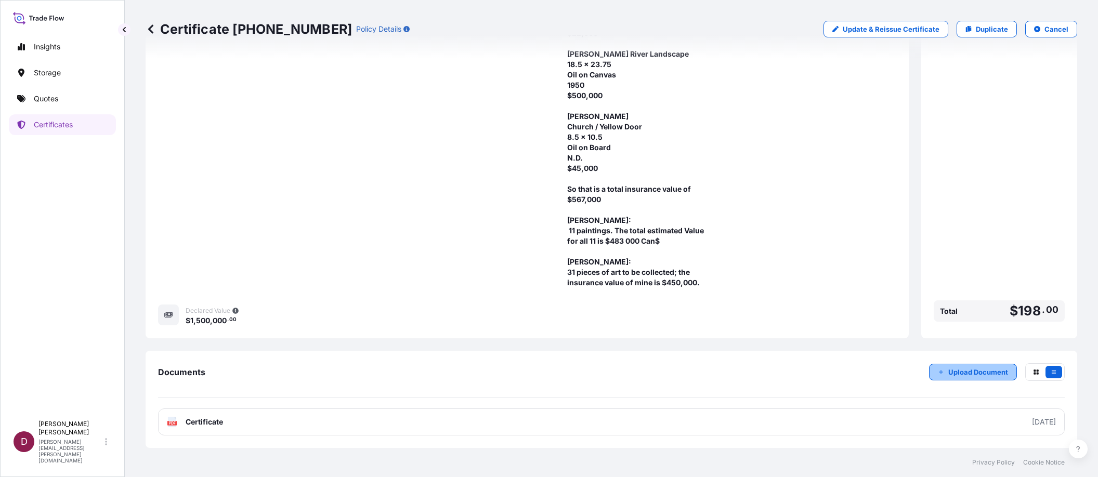
click at [975, 370] on p "Upload Document" at bounding box center [978, 372] width 60 height 10
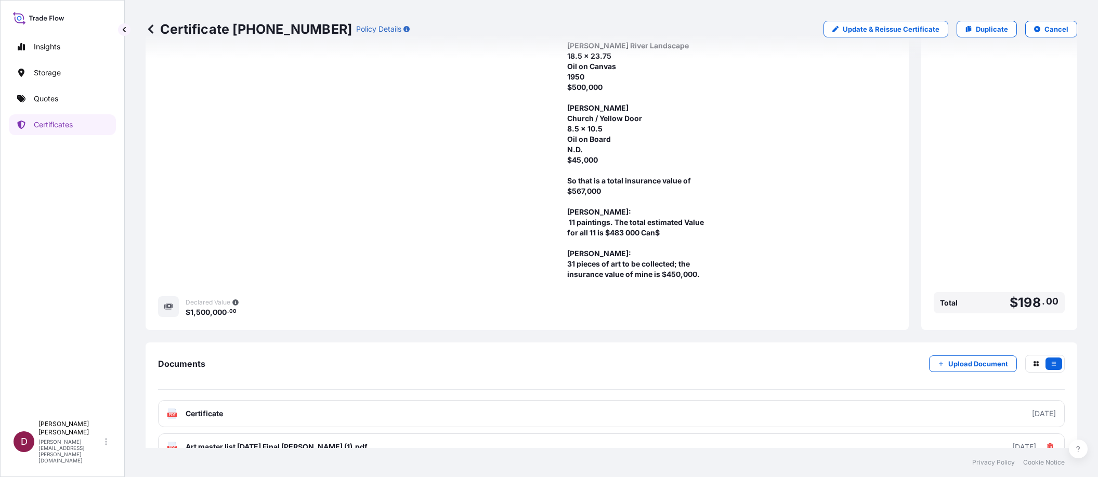
click at [953, 369] on p "Upload Document" at bounding box center [978, 364] width 60 height 10
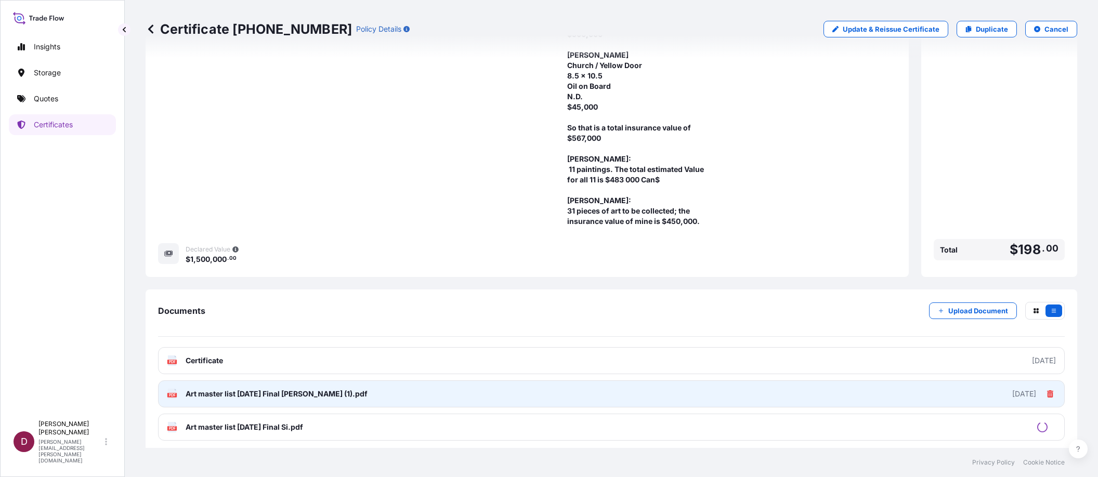
scroll to position [381, 0]
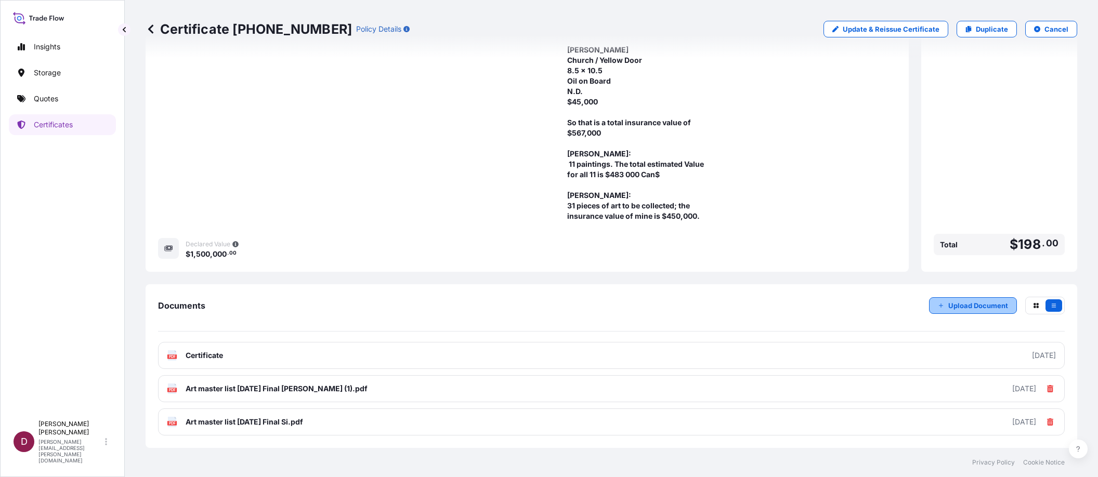
click at [948, 306] on p "Upload Document" at bounding box center [978, 305] width 60 height 10
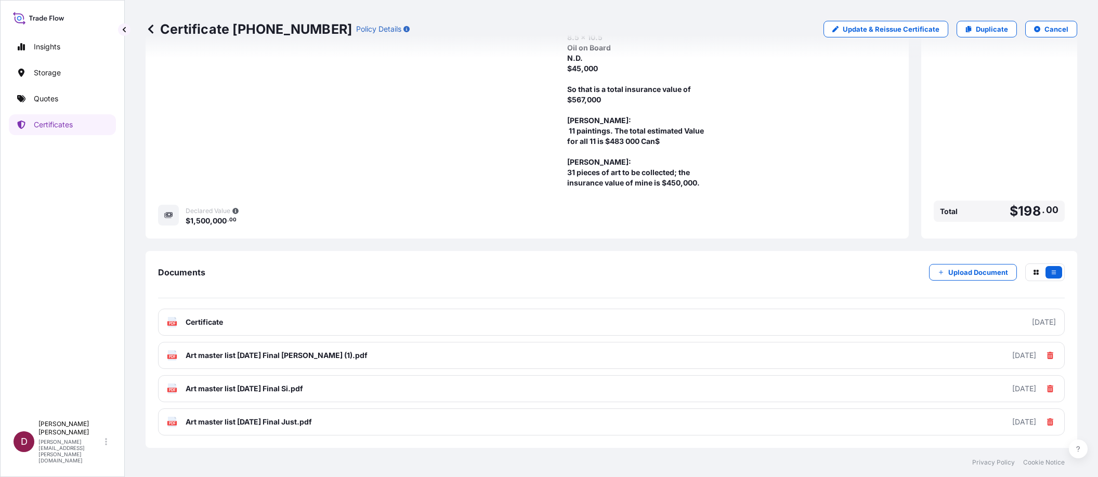
scroll to position [414, 0]
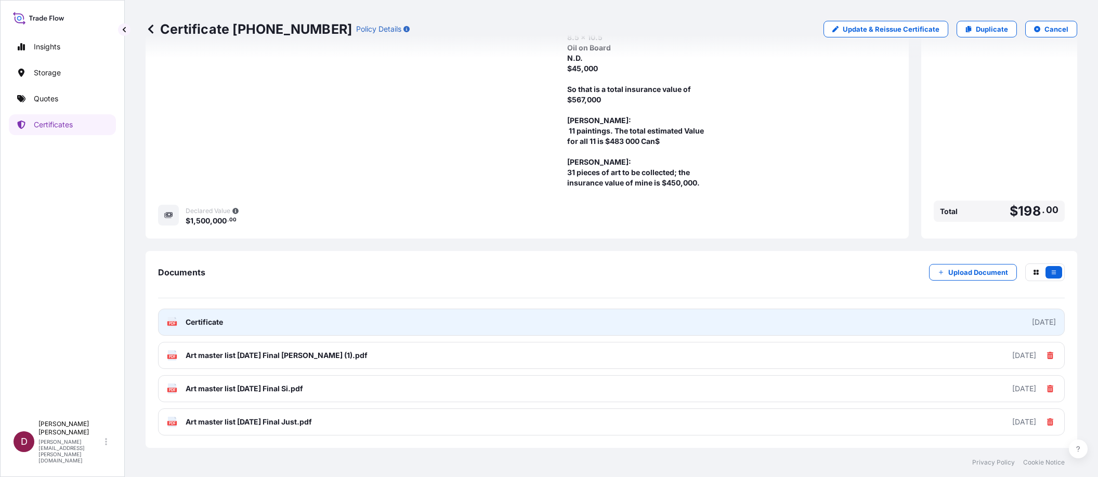
click at [215, 320] on span "Certificate" at bounding box center [204, 322] width 37 height 10
